Goal: Task Accomplishment & Management: Manage account settings

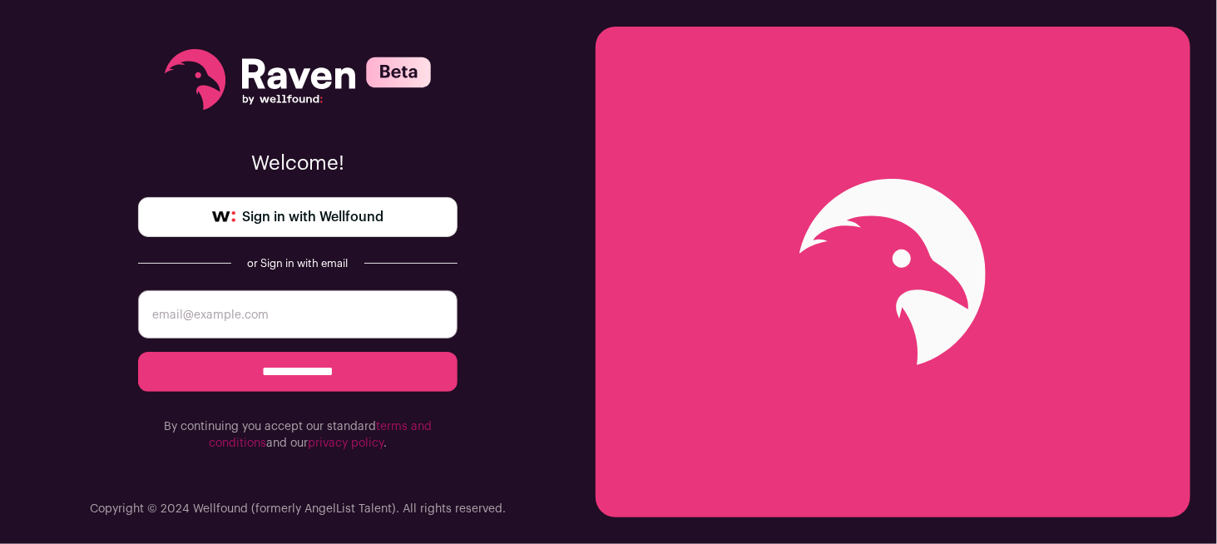
click at [350, 225] on span "Sign in with Wellfound" at bounding box center [312, 217] width 141 height 20
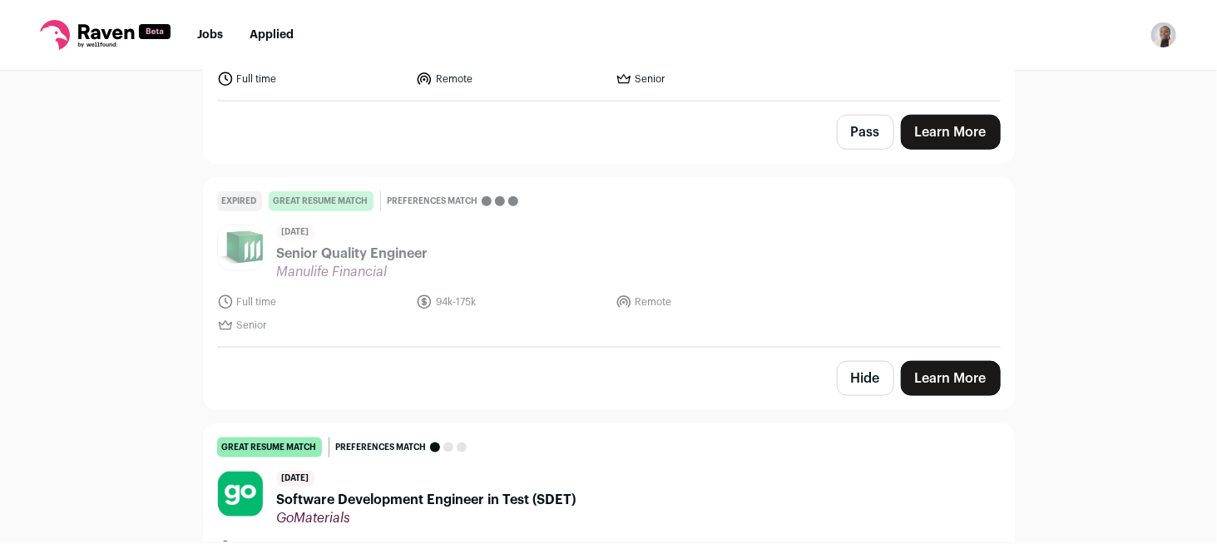
scroll to position [776, 0]
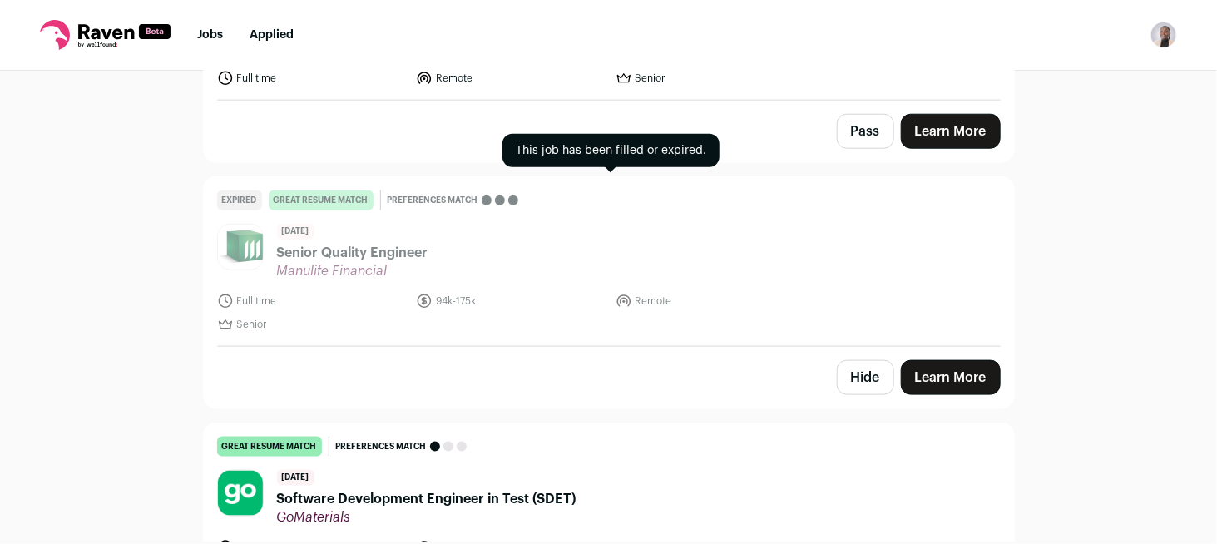
click at [538, 240] on header "6 days ago Senior Quality Engineer Manulife Financial" at bounding box center [609, 252] width 784 height 56
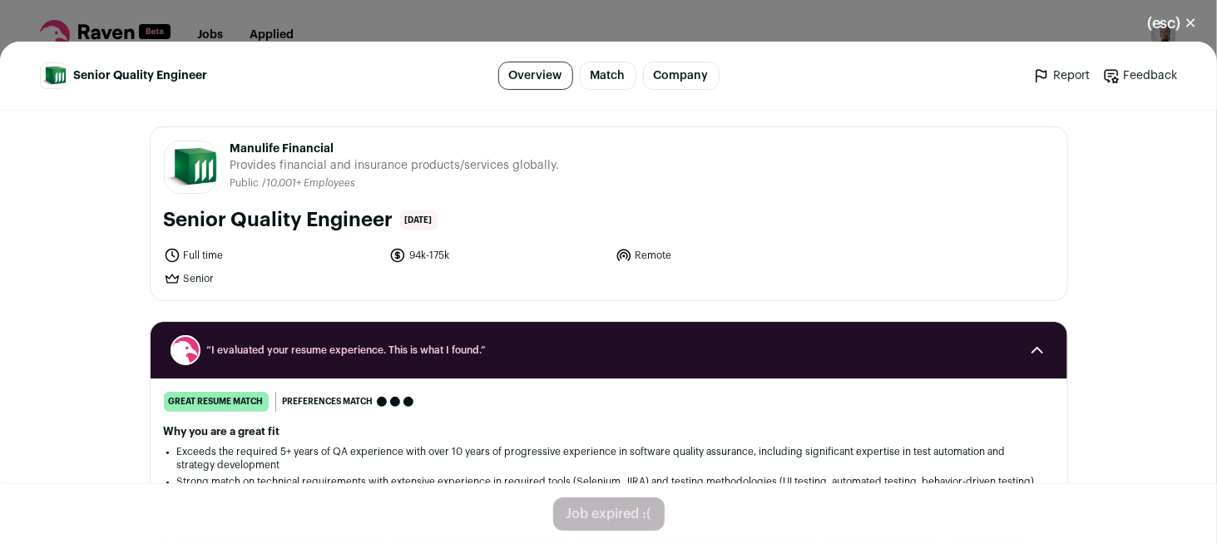
scroll to position [0, 0]
